Goal: Communication & Community: Share content

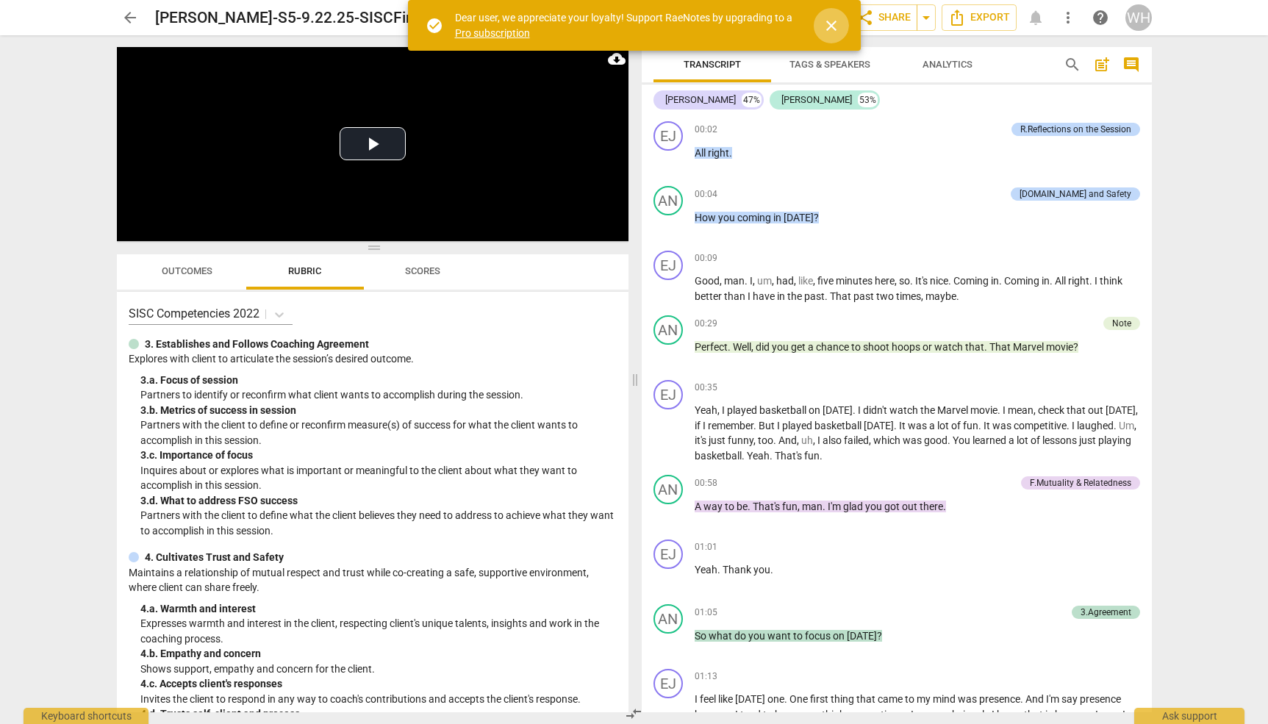
click at [827, 18] on span "close" at bounding box center [831, 26] width 18 height 18
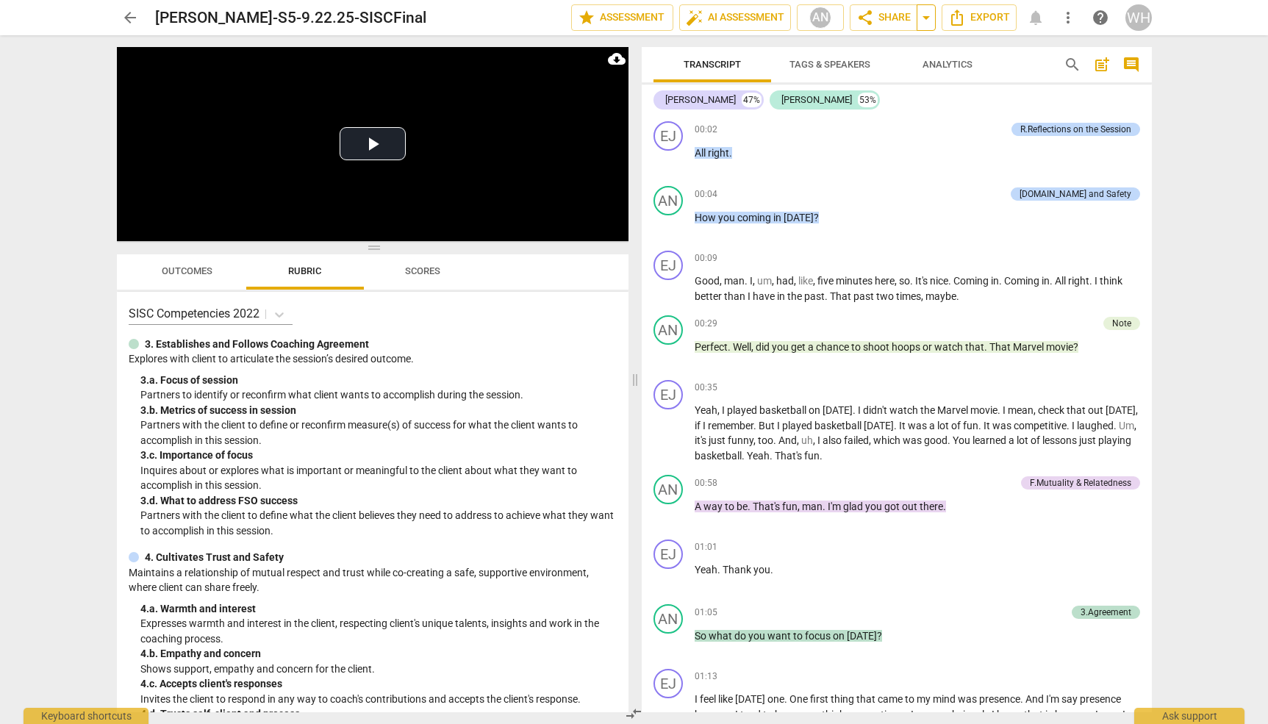
click at [925, 18] on span "arrow_drop_down" at bounding box center [926, 18] width 18 height 18
click at [972, 40] on div "Transcript Tags & Speakers Analytics search post_add comment [PERSON_NAME] 47% …" at bounding box center [900, 379] width 528 height 689
click at [1066, 18] on span "more_vert" at bounding box center [1068, 18] width 18 height 18
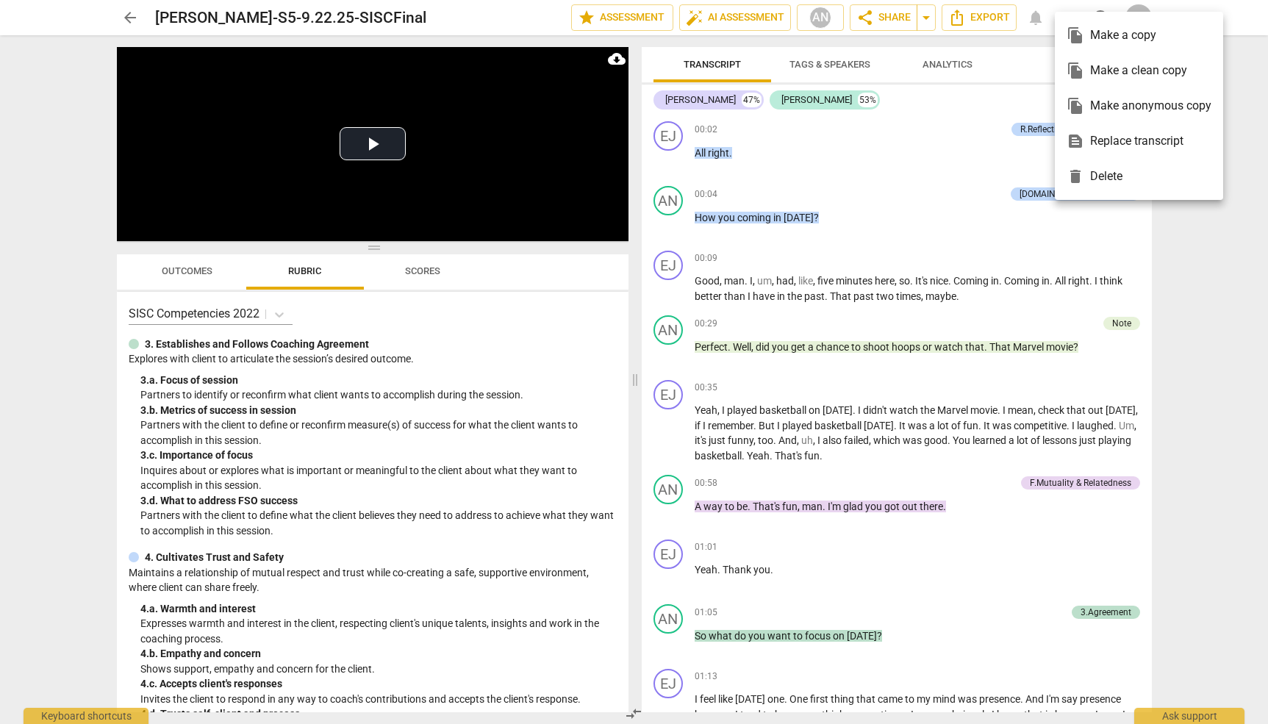
click at [1100, 35] on div "file_copy Make a copy" at bounding box center [1139, 35] width 145 height 35
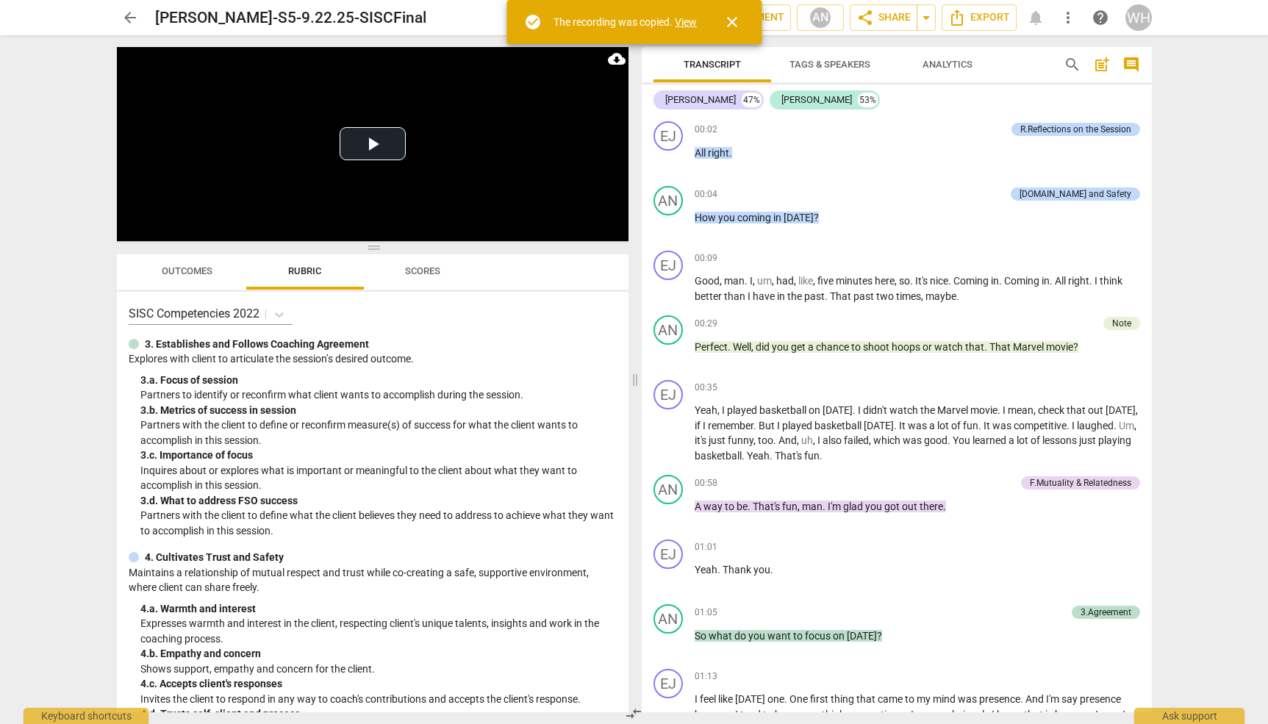
click at [689, 23] on link "View" at bounding box center [686, 22] width 22 height 12
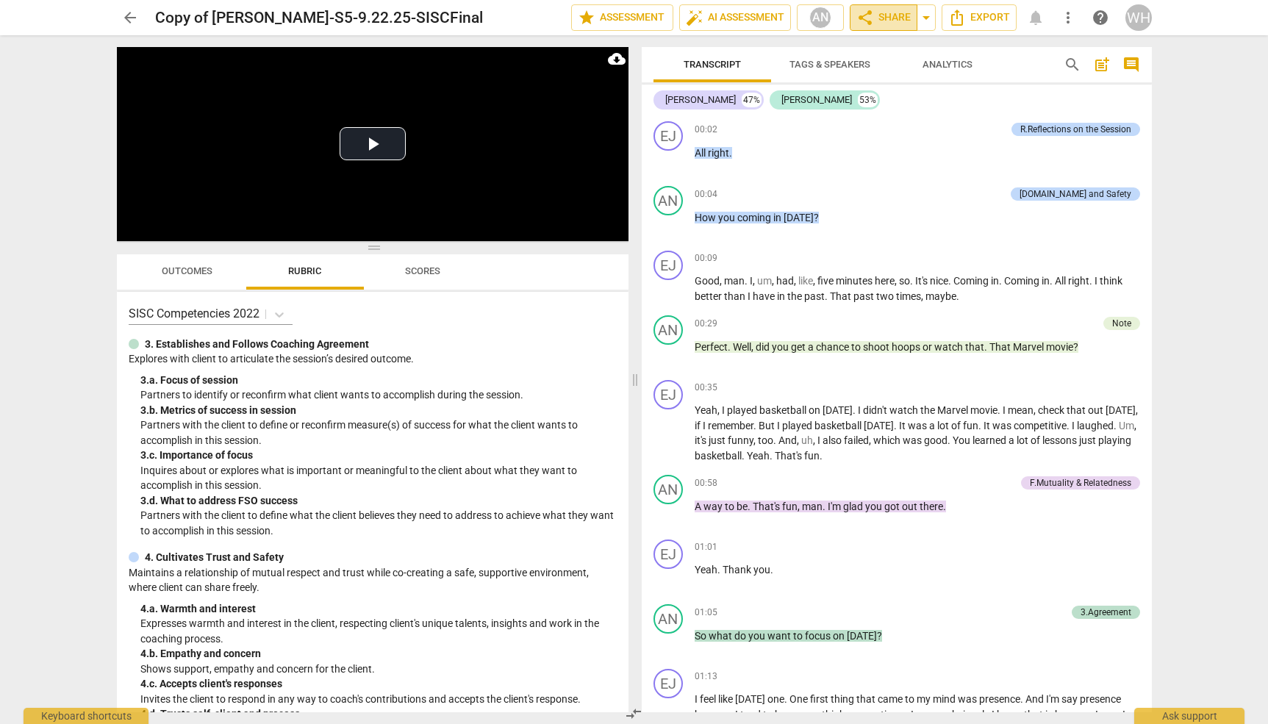
click at [885, 12] on span "share Share" at bounding box center [883, 18] width 54 height 18
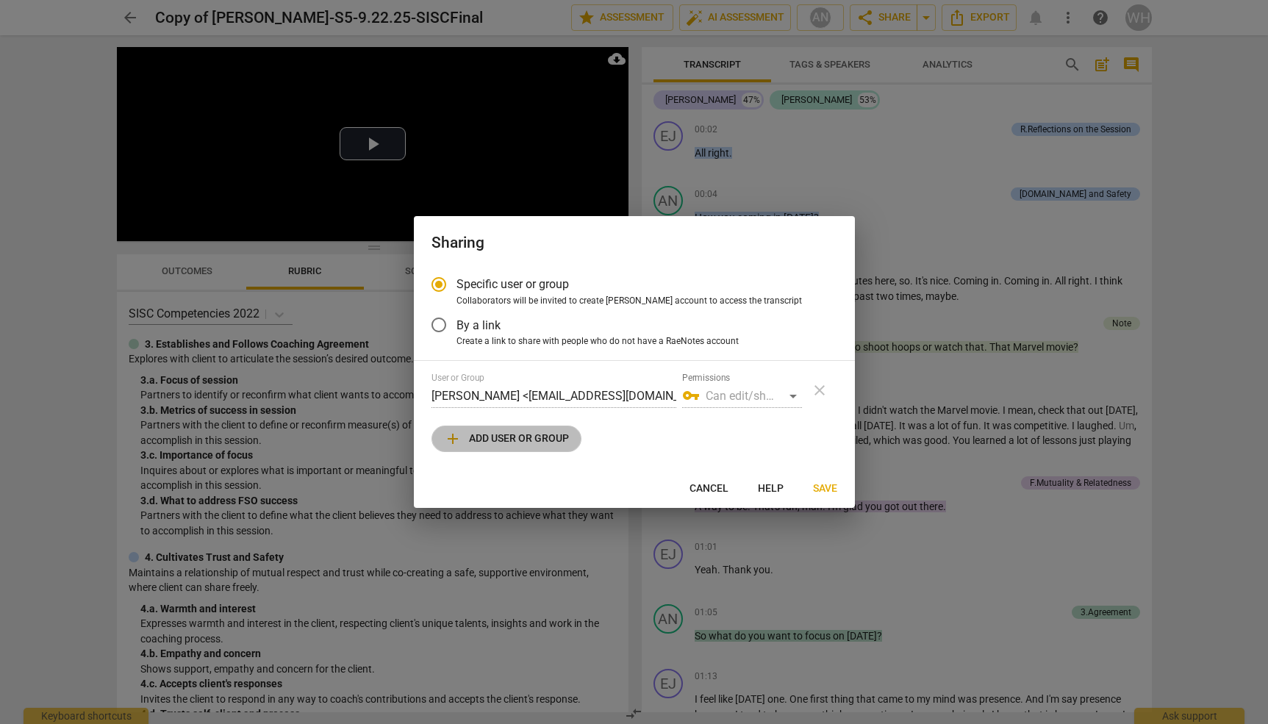
click at [501, 441] on span "add Add user or group" at bounding box center [506, 439] width 125 height 18
radio input "false"
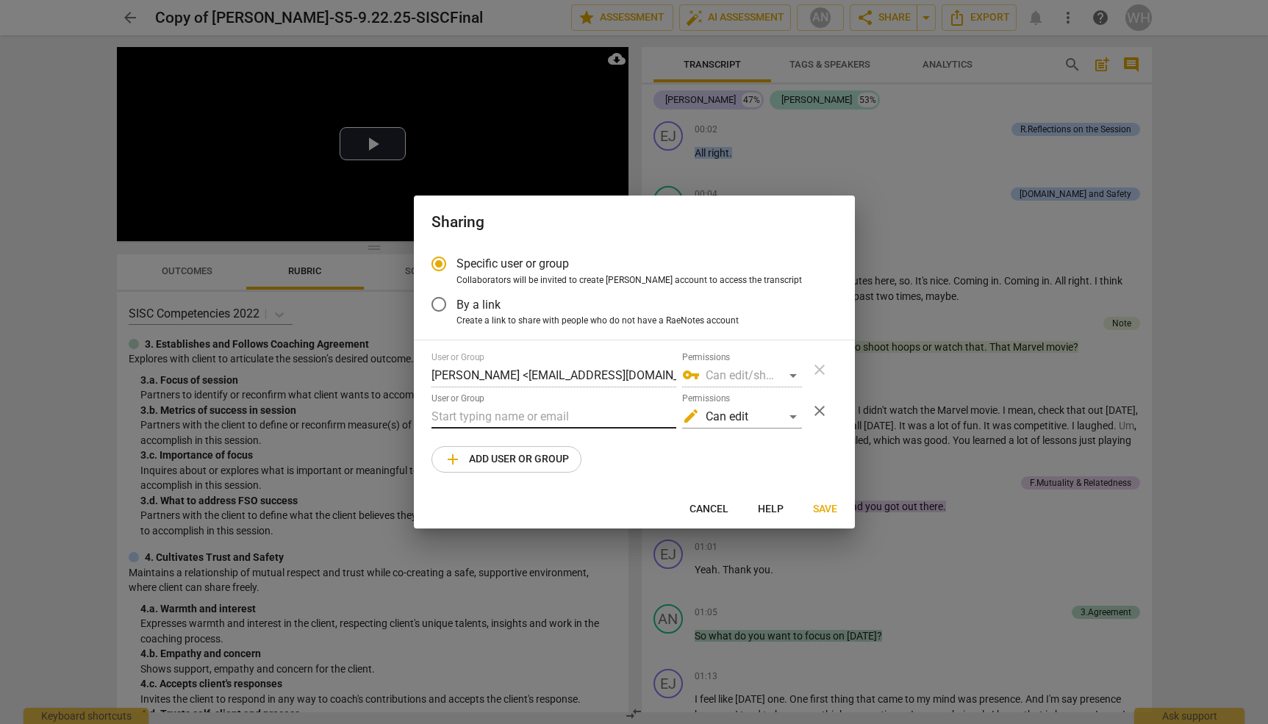
click at [497, 417] on input "text" at bounding box center [553, 417] width 245 height 24
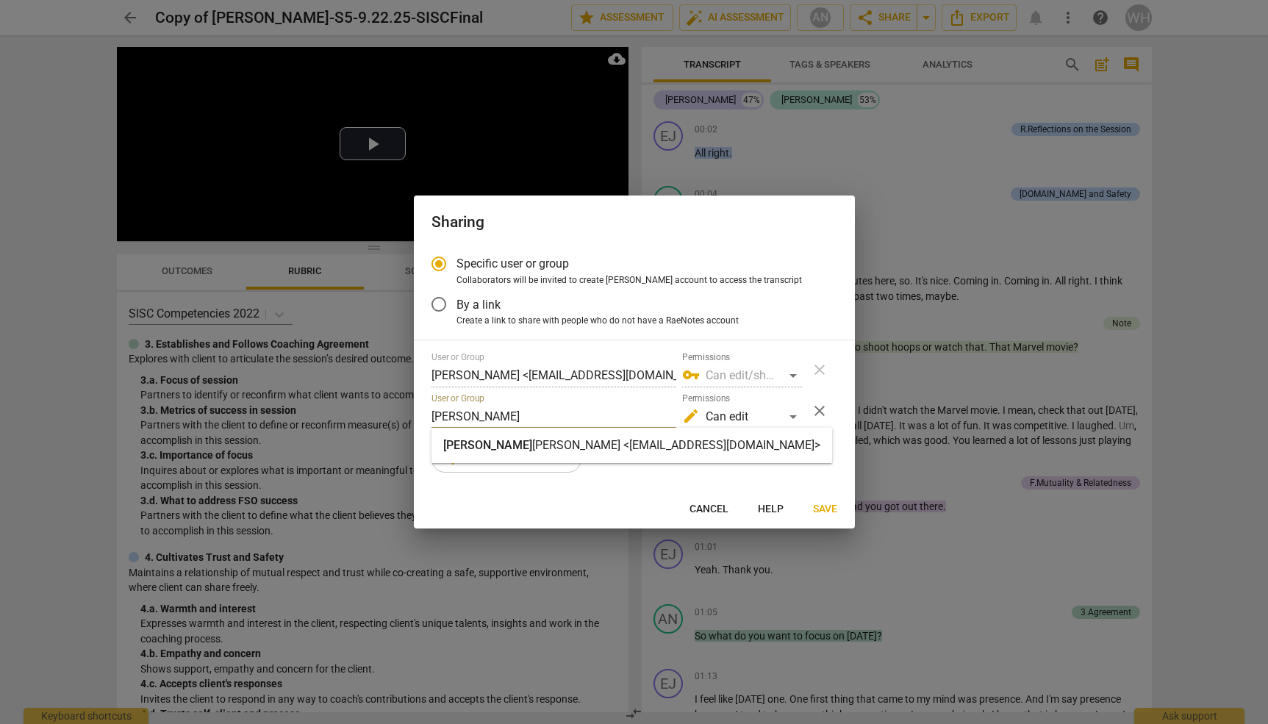
type input "[PERSON_NAME]"
click at [572, 447] on strong "[PERSON_NAME] <[EMAIL_ADDRESS][DOMAIN_NAME]>" at bounding box center [676, 445] width 288 height 14
radio input "false"
type input "[PERSON_NAME] <[EMAIL_ADDRESS][DOMAIN_NAME]>"
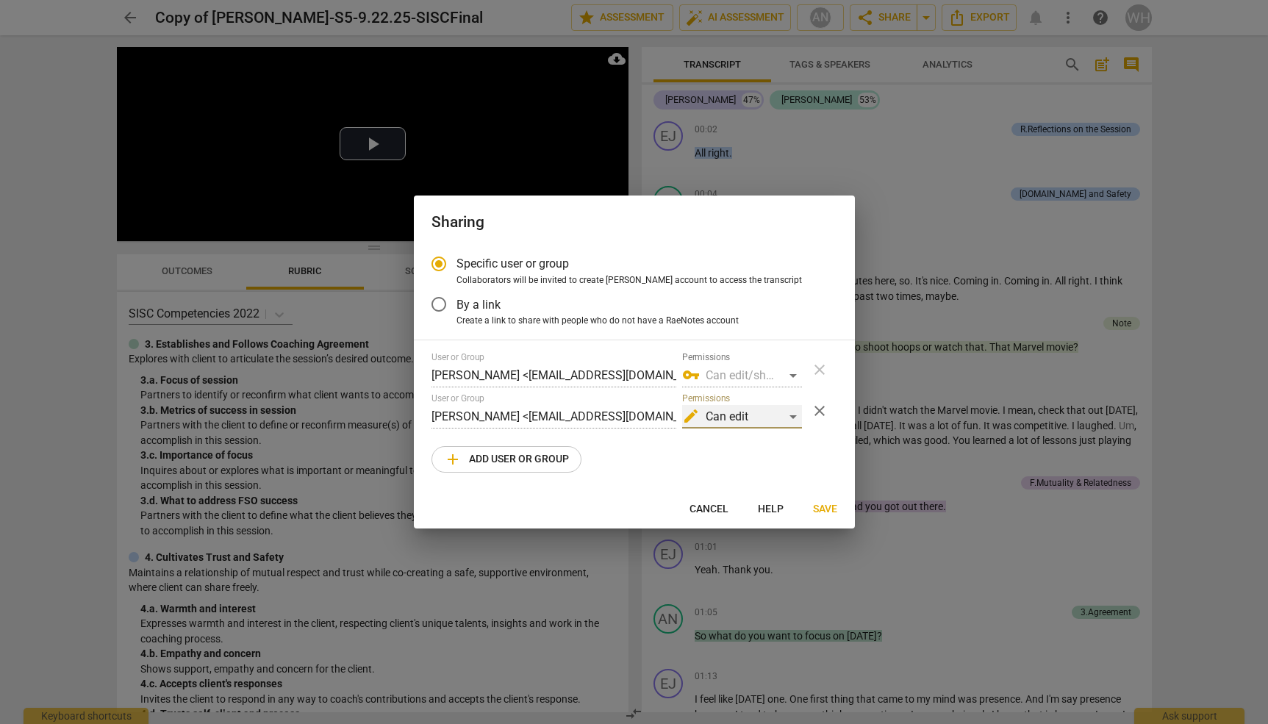
click at [792, 412] on div "edit Can edit" at bounding box center [742, 417] width 120 height 24
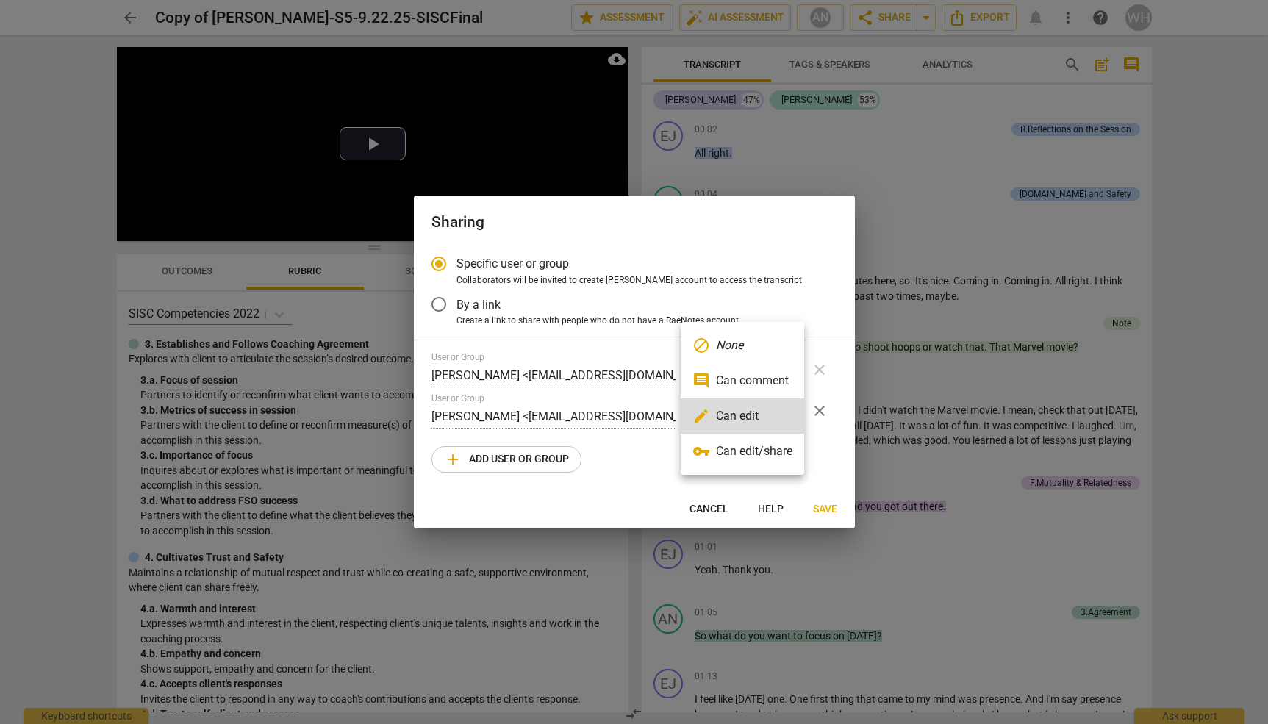
click at [739, 454] on li "vpn_key Can edit/share" at bounding box center [742, 451] width 123 height 35
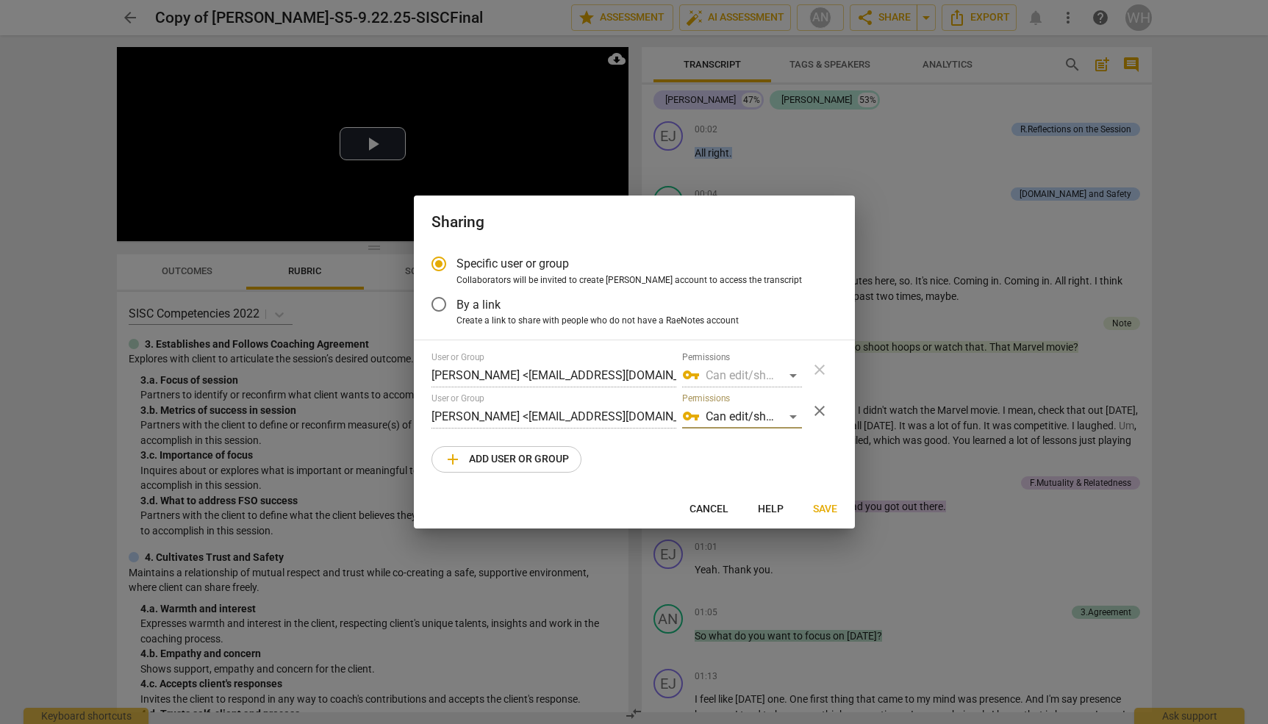
click at [821, 509] on span "Save" at bounding box center [825, 509] width 24 height 15
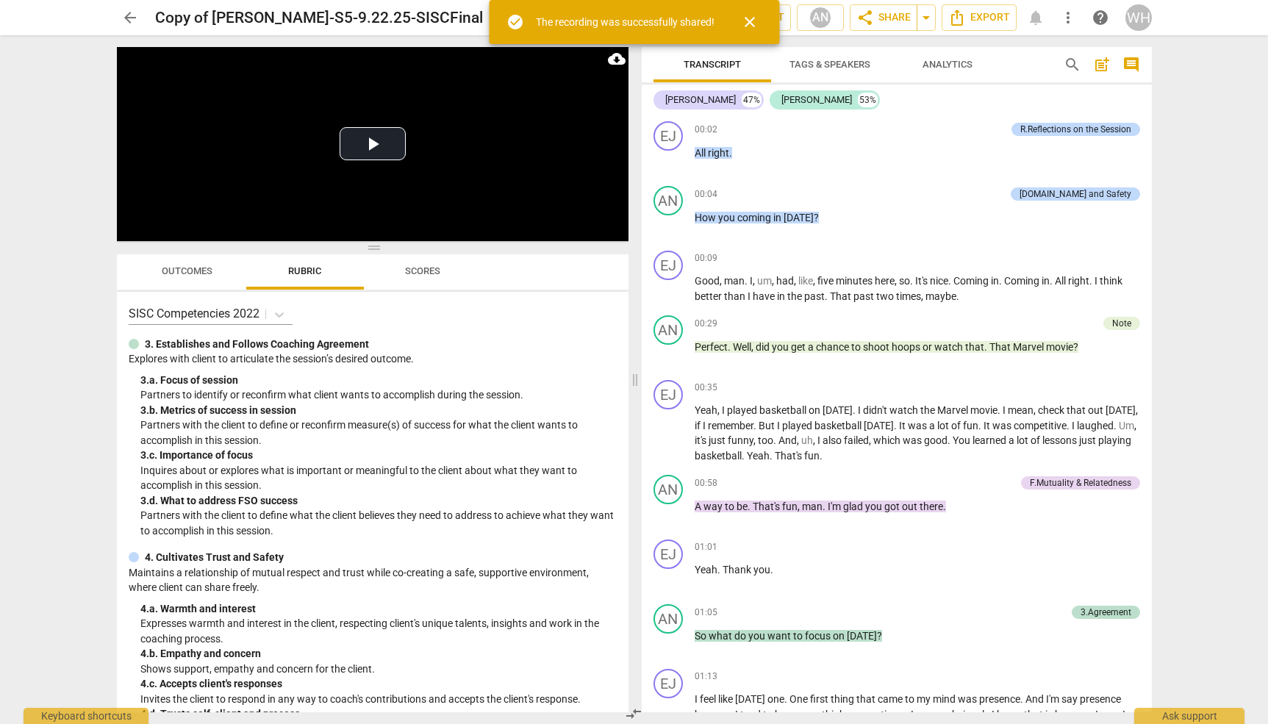
radio input "false"
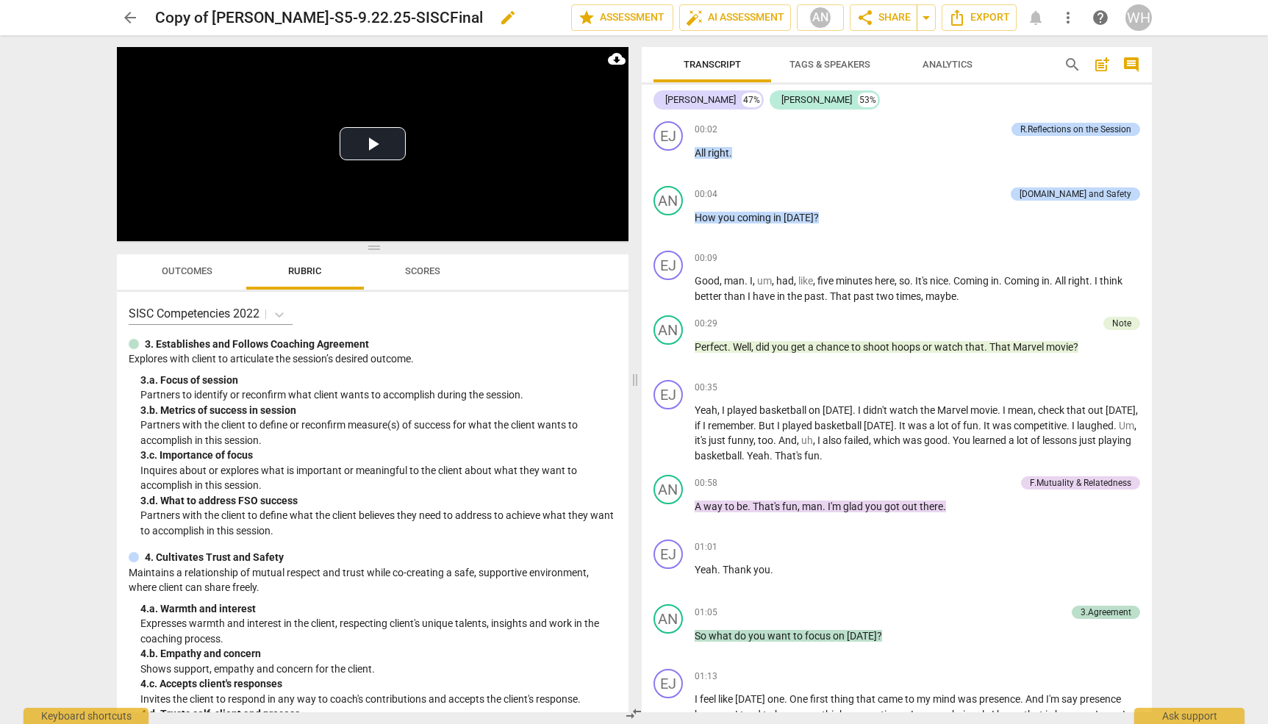
click at [481, 17] on h2 "Copy of [PERSON_NAME]-S5-9.22.25-SISCFinal" at bounding box center [319, 18] width 328 height 18
